Goal: Information Seeking & Learning: Learn about a topic

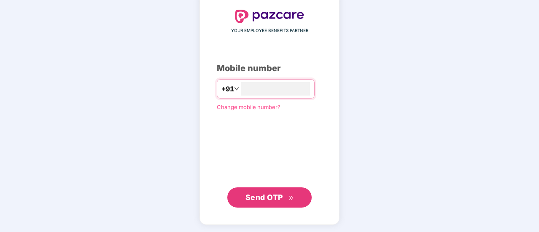
type input "**********"
click at [262, 195] on span "Send OTP" at bounding box center [264, 197] width 38 height 9
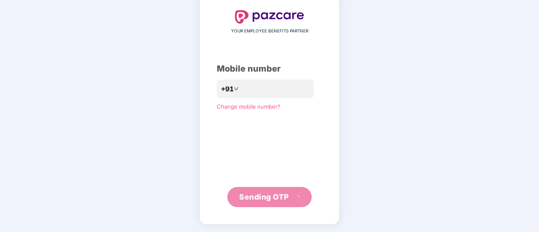
scroll to position [42, 0]
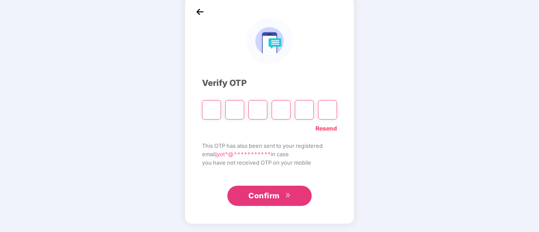
type input "*"
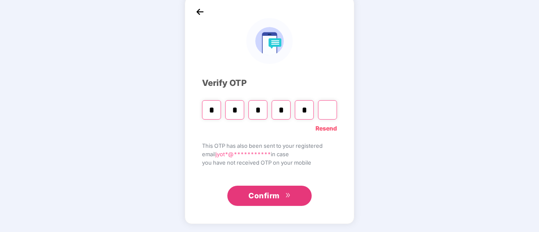
type input "*"
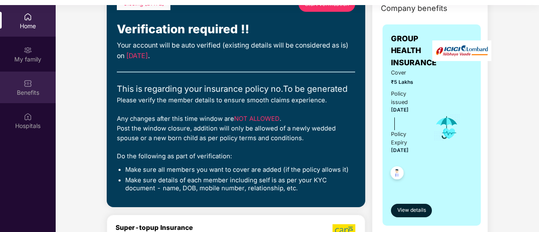
scroll to position [56, 0]
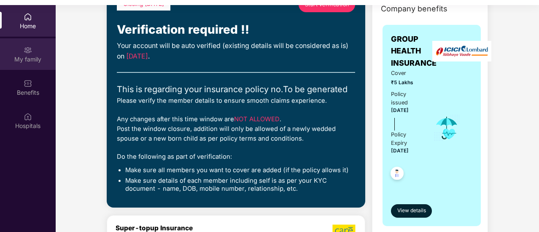
click at [27, 56] on div "My family" at bounding box center [28, 59] width 56 height 8
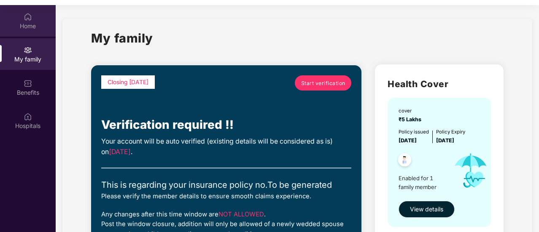
click at [27, 25] on div "Home" at bounding box center [28, 26] width 56 height 8
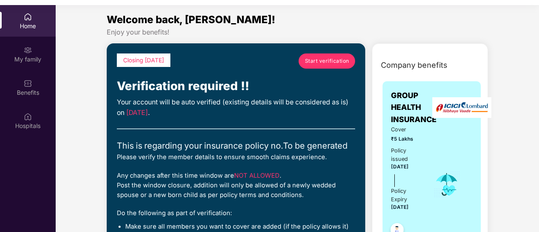
click at [320, 64] on span "Start verification" at bounding box center [327, 61] width 44 height 8
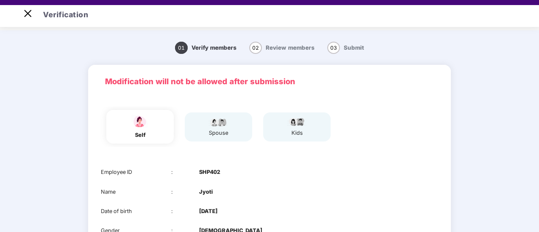
scroll to position [36, 0]
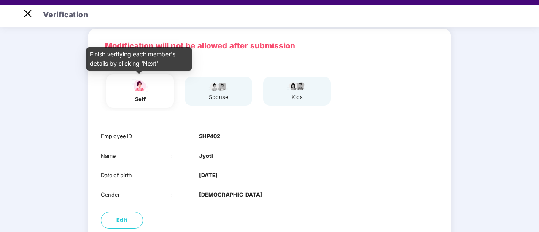
click at [141, 101] on div "self" at bounding box center [139, 99] width 21 height 8
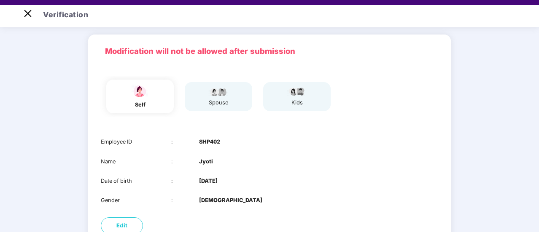
scroll to position [100, 0]
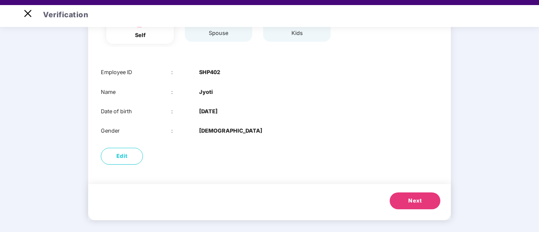
click at [418, 202] on span "Next" at bounding box center [414, 201] width 13 height 8
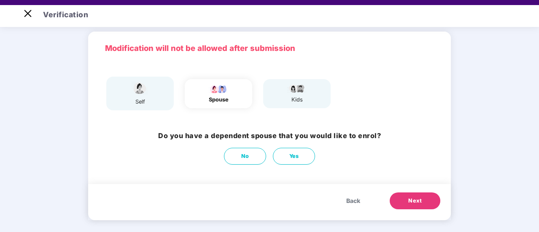
scroll to position [33, 0]
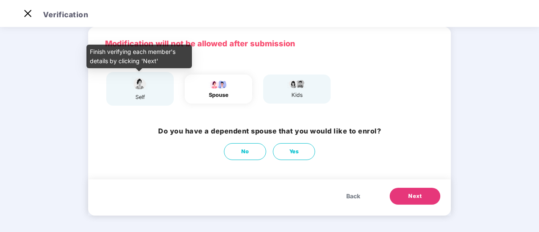
click at [144, 90] on img at bounding box center [139, 83] width 21 height 15
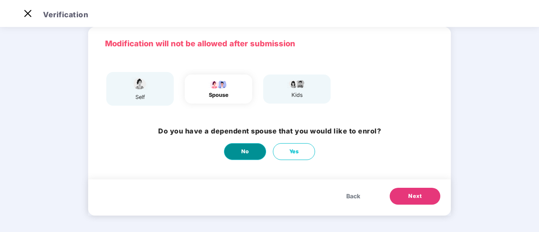
click at [233, 148] on button "No" at bounding box center [245, 151] width 42 height 17
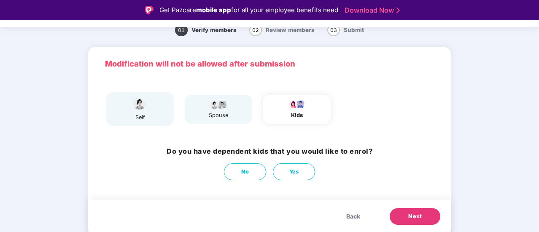
scroll to position [20, 0]
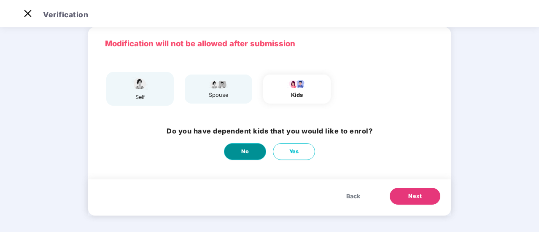
click at [251, 148] on button "No" at bounding box center [245, 151] width 42 height 17
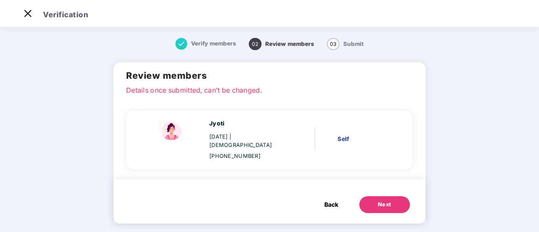
click at [384, 201] on div "Next" at bounding box center [384, 205] width 13 height 8
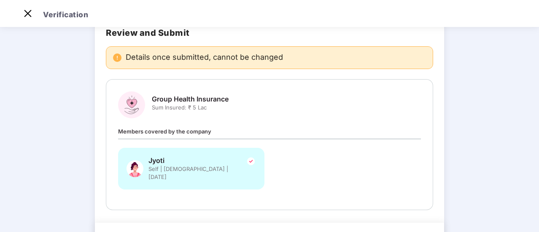
scroll to position [83, 0]
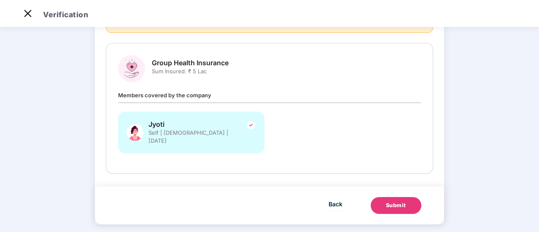
click at [387, 201] on div "Submit" at bounding box center [396, 205] width 20 height 8
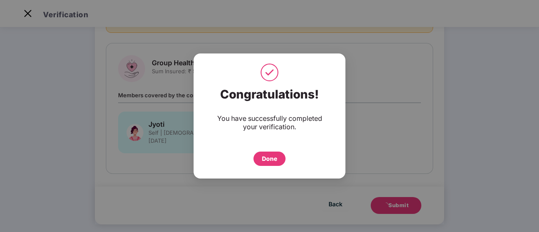
click at [270, 156] on div "Done" at bounding box center [269, 158] width 15 height 9
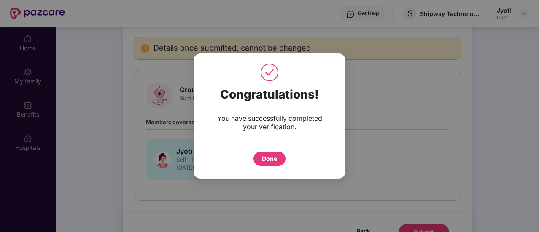
scroll to position [47, 0]
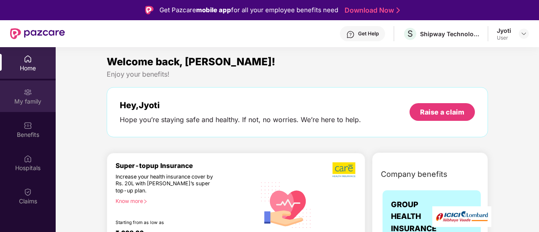
click at [16, 98] on div "My family" at bounding box center [28, 101] width 56 height 8
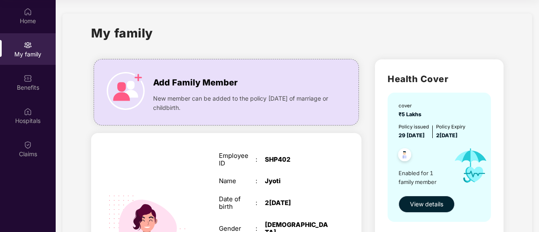
click at [416, 204] on span "View details" at bounding box center [426, 204] width 33 height 9
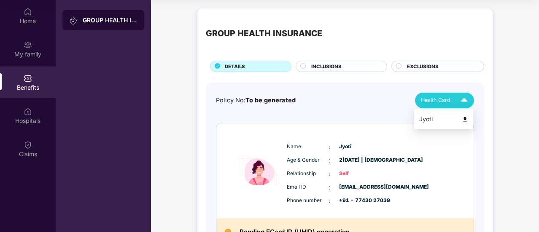
click at [443, 101] on span "Health Card" at bounding box center [436, 100] width 30 height 8
click at [465, 118] on img at bounding box center [465, 119] width 6 height 6
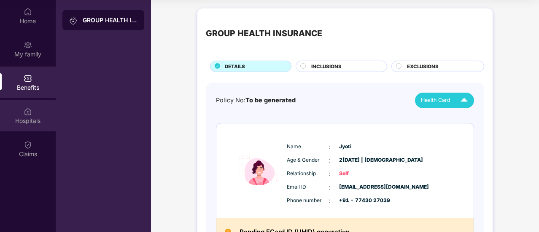
click at [33, 118] on div "Hospitals" at bounding box center [28, 121] width 56 height 8
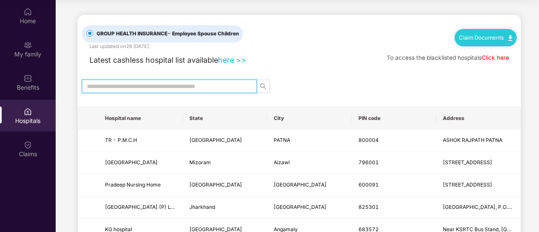
click at [147, 82] on input "text" at bounding box center [166, 86] width 158 height 9
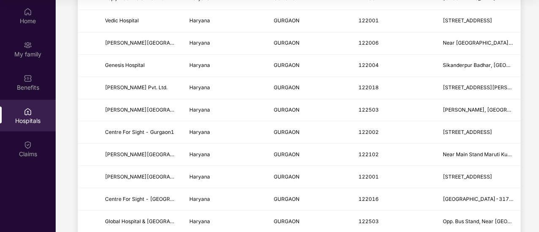
scroll to position [82, 0]
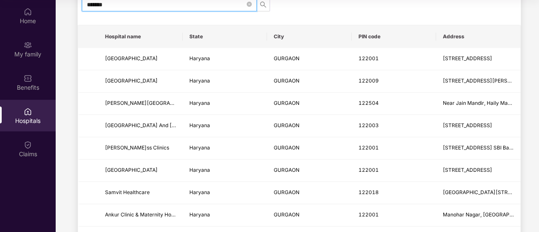
click at [153, 8] on input "*******" at bounding box center [166, 4] width 158 height 9
type input "*"
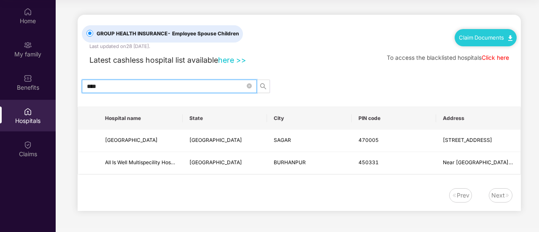
scroll to position [0, 0]
type input "*"
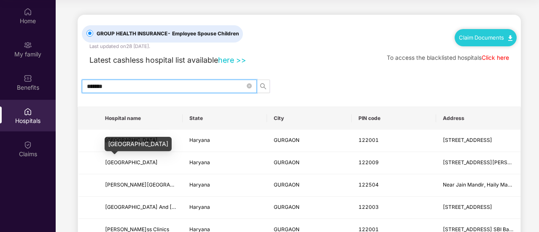
type input "*******"
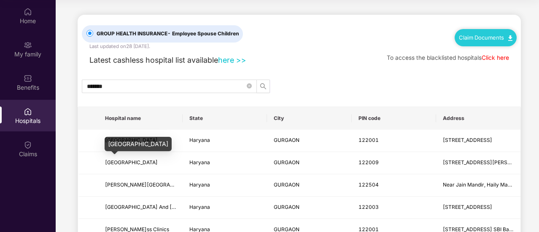
click at [122, 140] on div "Shroff Eye Centre" at bounding box center [138, 144] width 67 height 14
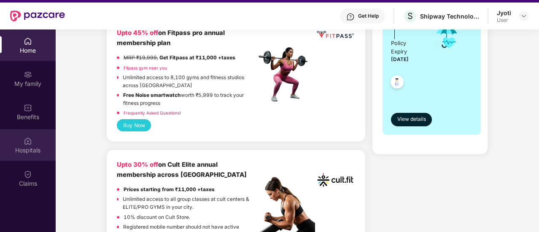
scroll to position [245, 0]
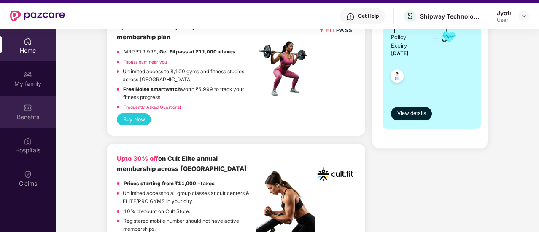
click at [25, 117] on div "Benefits" at bounding box center [28, 117] width 56 height 8
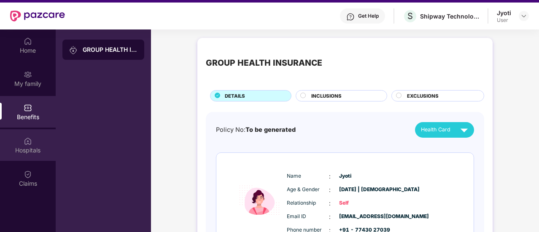
click at [23, 150] on div "Hospitals" at bounding box center [28, 150] width 56 height 8
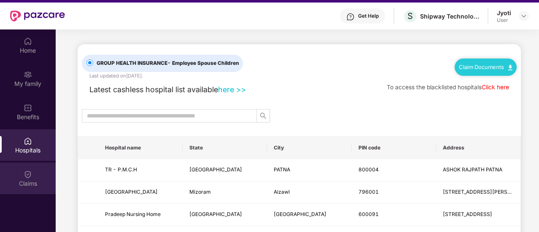
click at [26, 183] on div "Claims" at bounding box center [28, 184] width 56 height 8
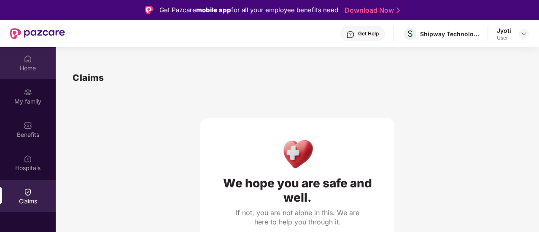
click at [33, 69] on div "Home" at bounding box center [28, 68] width 56 height 8
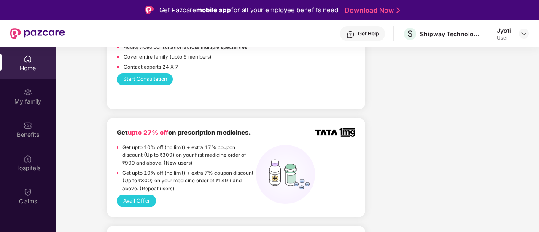
scroll to position [514, 0]
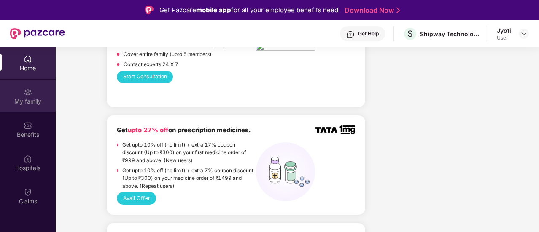
click at [29, 94] on img at bounding box center [28, 92] width 8 height 8
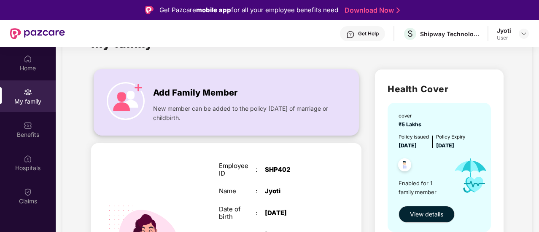
scroll to position [32, 0]
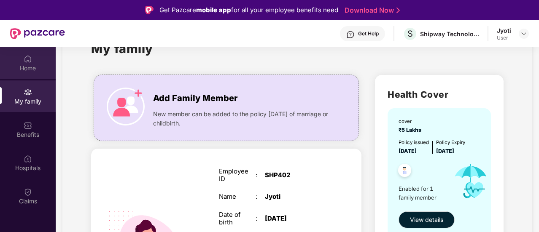
click at [24, 64] on div "Home" at bounding box center [28, 68] width 56 height 8
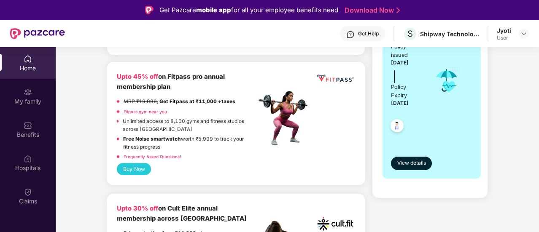
scroll to position [218, 0]
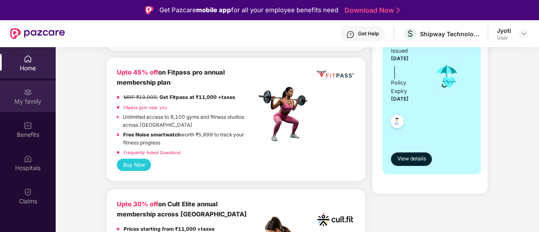
click at [28, 102] on div "My family" at bounding box center [28, 101] width 56 height 8
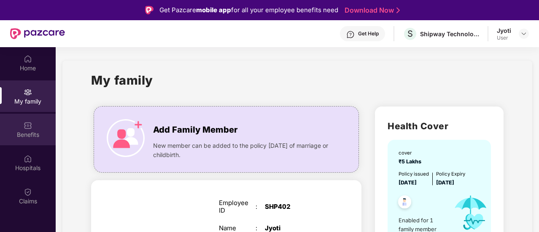
click at [37, 134] on div "Benefits" at bounding box center [28, 135] width 56 height 8
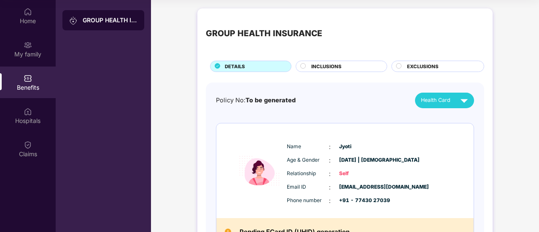
click at [120, 21] on div "GROUP HEALTH INSURANCE" at bounding box center [110, 20] width 55 height 8
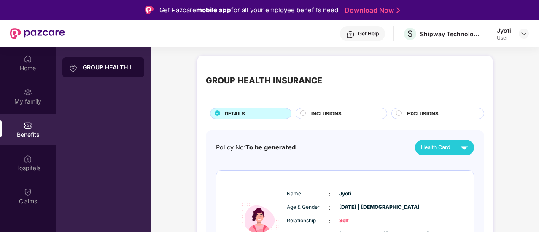
click at [401, 115] on div at bounding box center [399, 114] width 7 height 8
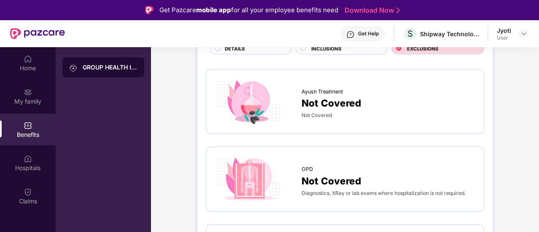
scroll to position [66, 0]
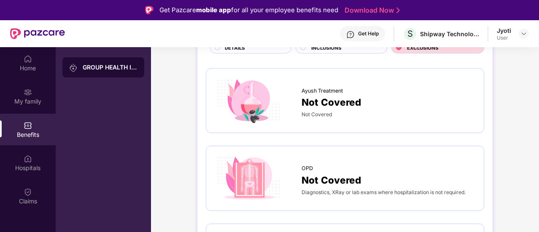
click at [302, 48] on circle at bounding box center [303, 47] width 5 height 5
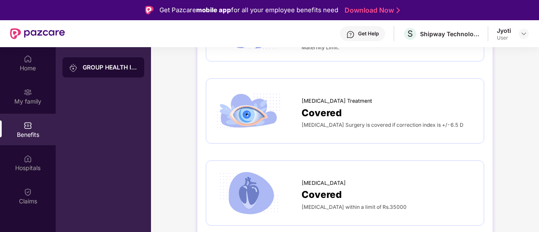
scroll to position [1188, 0]
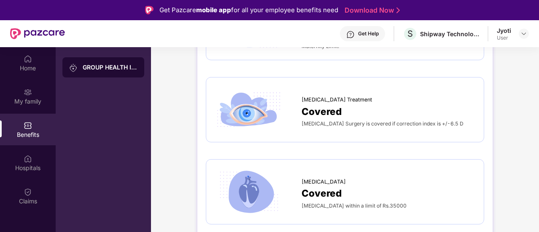
click at [322, 104] on span "Covered" at bounding box center [321, 111] width 40 height 15
click at [314, 96] on span "Lasik Treatment" at bounding box center [336, 100] width 70 height 8
click at [231, 113] on img at bounding box center [249, 110] width 68 height 48
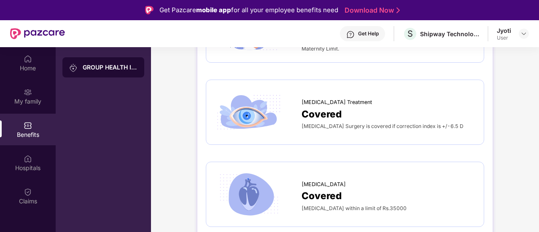
scroll to position [1136, 0]
